Goal: Information Seeking & Learning: Find specific fact

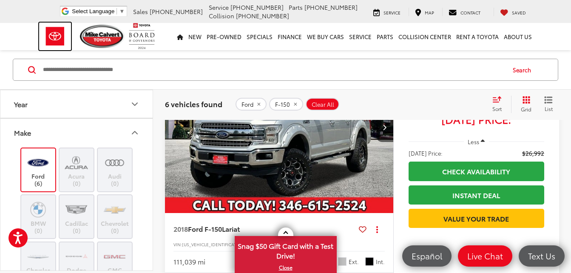
scroll to position [383, 0]
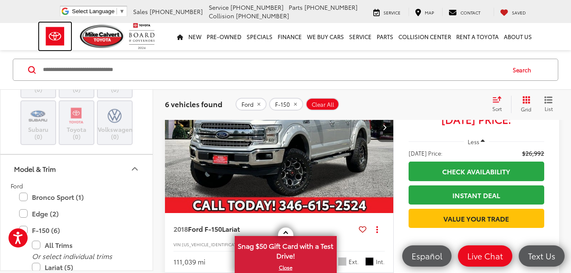
click at [54, 40] on img at bounding box center [55, 37] width 32 height 28
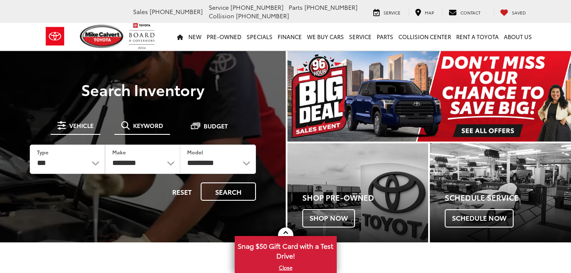
click at [140, 125] on span "Keyword" at bounding box center [148, 126] width 30 height 6
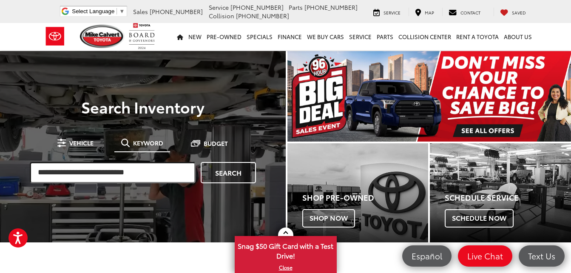
click at [76, 178] on input "search" at bounding box center [113, 172] width 166 height 21
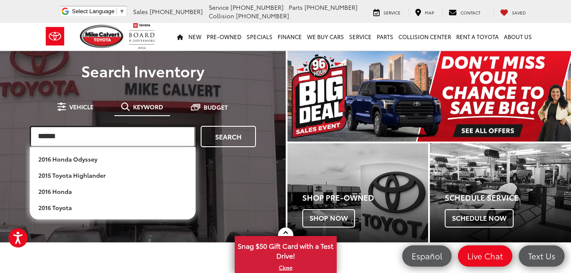
type input "******"
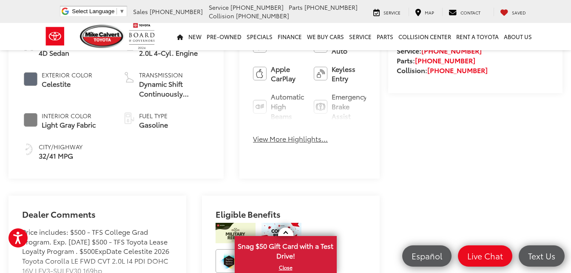
scroll to position [245, 0]
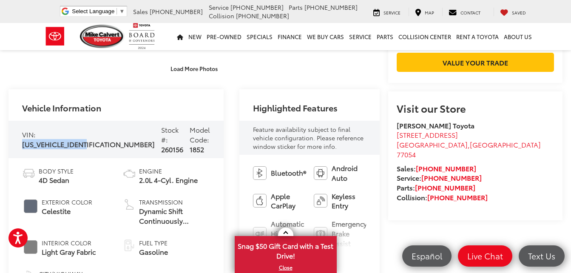
drag, startPoint x: 23, startPoint y: 140, endPoint x: 91, endPoint y: 143, distance: 68.6
click at [91, 143] on div "VIN: 5YFB4MDE1TP361127 Stock #: 260156 Model Code: 1852" at bounding box center [116, 139] width 215 height 37
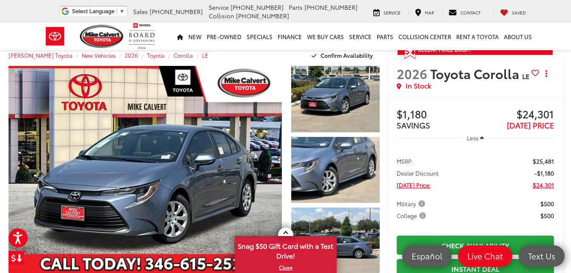
scroll to position [0, 0]
